Goal: Transaction & Acquisition: Purchase product/service

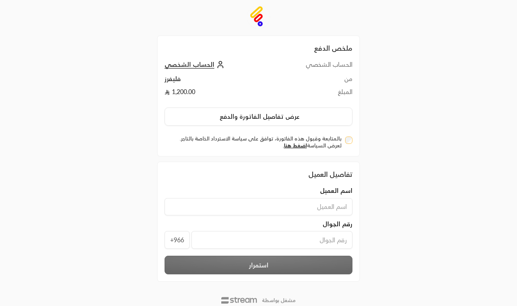
scroll to position [25, 0]
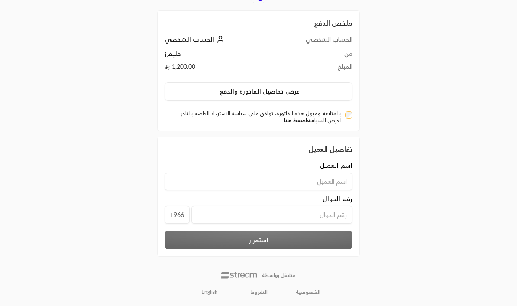
click at [302, 178] on input at bounding box center [259, 181] width 188 height 17
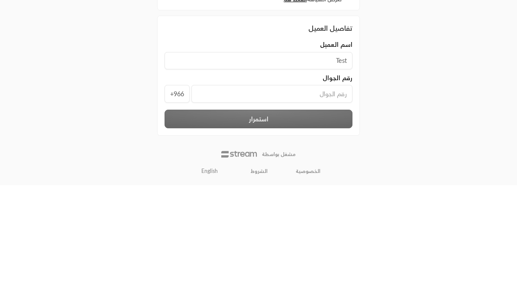
type input "Test"
click at [290, 206] on input "tel" at bounding box center [271, 215] width 161 height 18
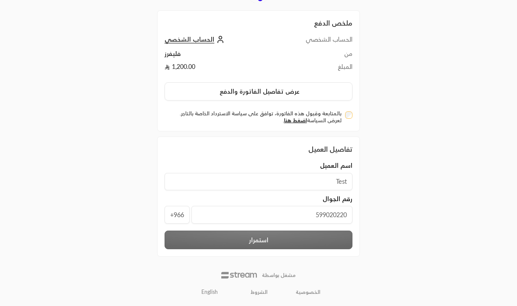
type input "599020220"
click at [320, 237] on div "استمرار" at bounding box center [258, 239] width 197 height 19
click at [341, 116] on label "بالمتابعة وقبول هذه الفاتورة، توافق على سياسة الاسترداد الخاصة بالتاجر. لعرض ال…" at bounding box center [255, 117] width 174 height 14
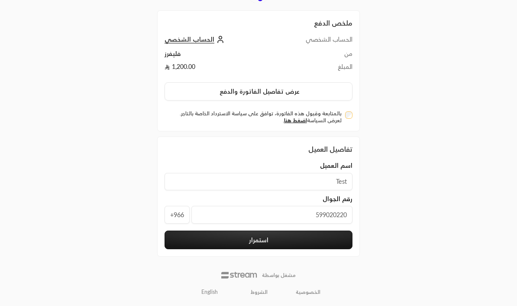
click at [290, 237] on button "استمرار" at bounding box center [259, 239] width 188 height 19
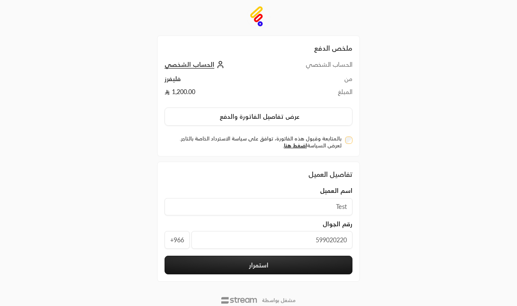
scroll to position [25, 0]
